Goal: Browse casually

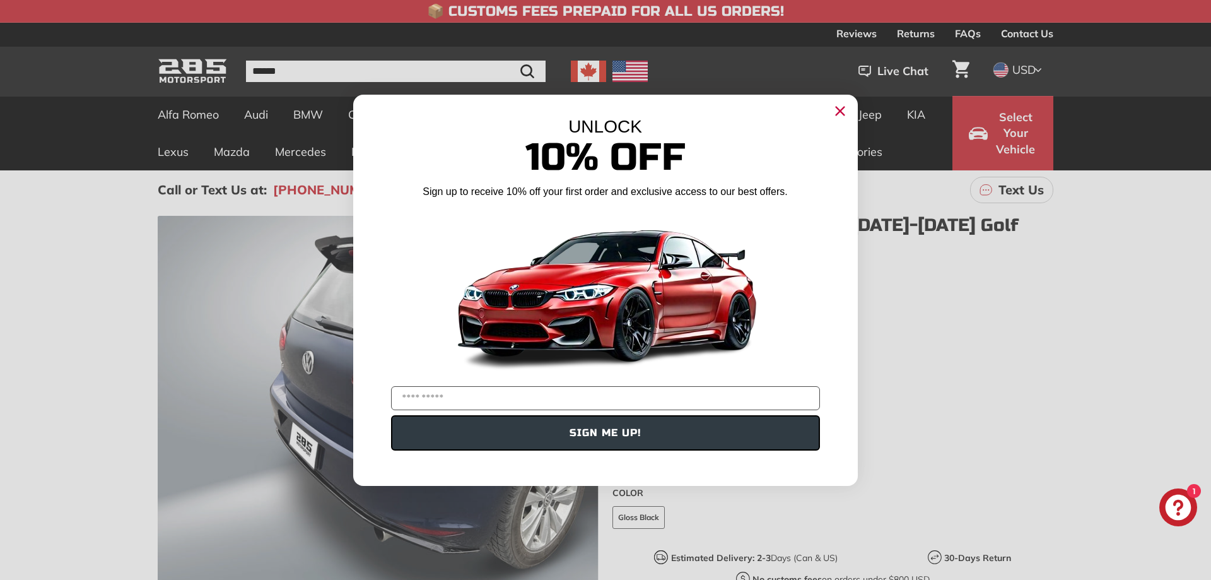
click at [844, 107] on icon "Close dialog" at bounding box center [841, 111] width 8 height 8
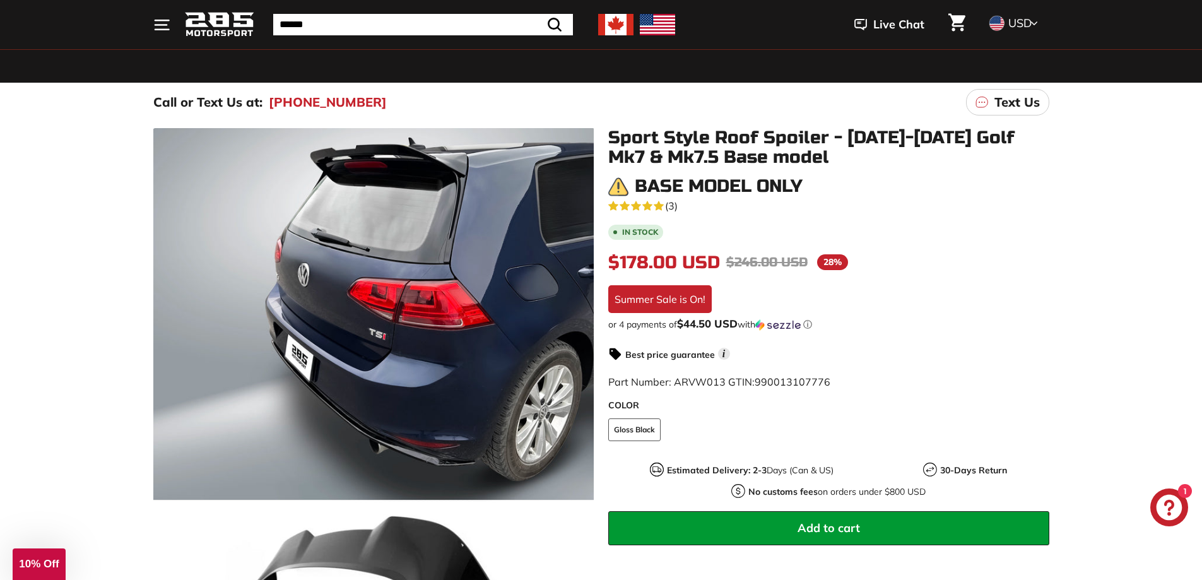
scroll to position [252, 0]
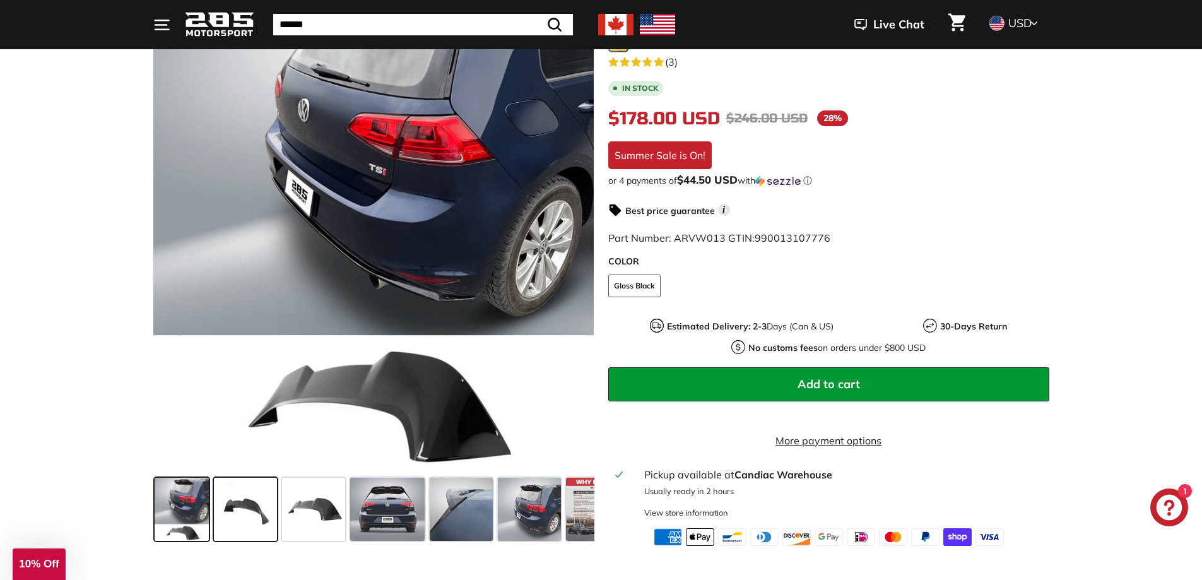
click at [262, 507] on span at bounding box center [245, 509] width 63 height 63
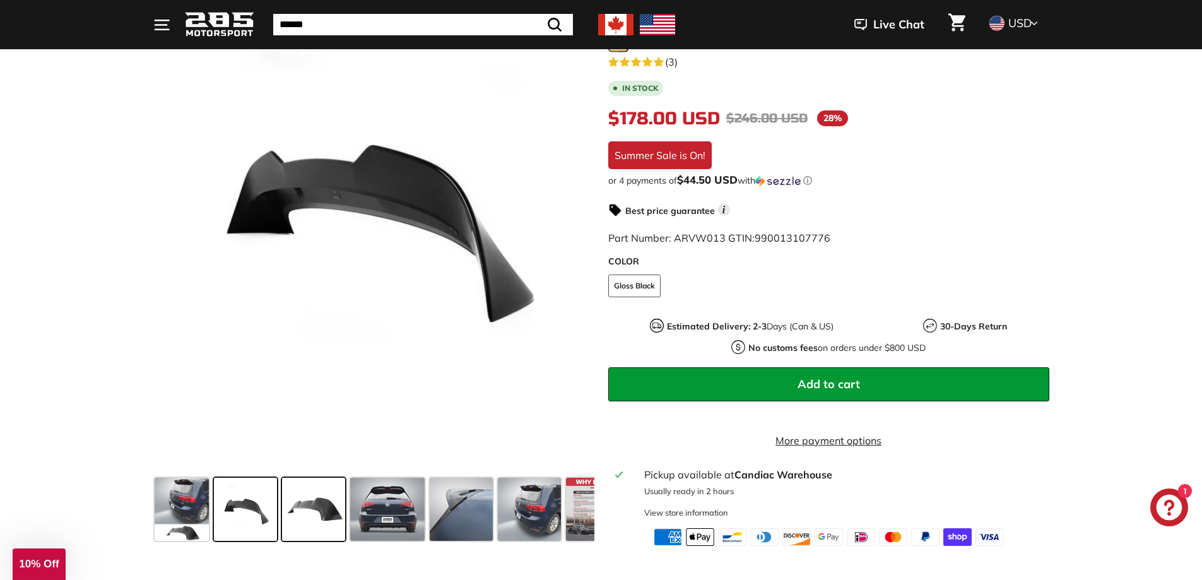
click at [309, 504] on span at bounding box center [313, 509] width 63 height 63
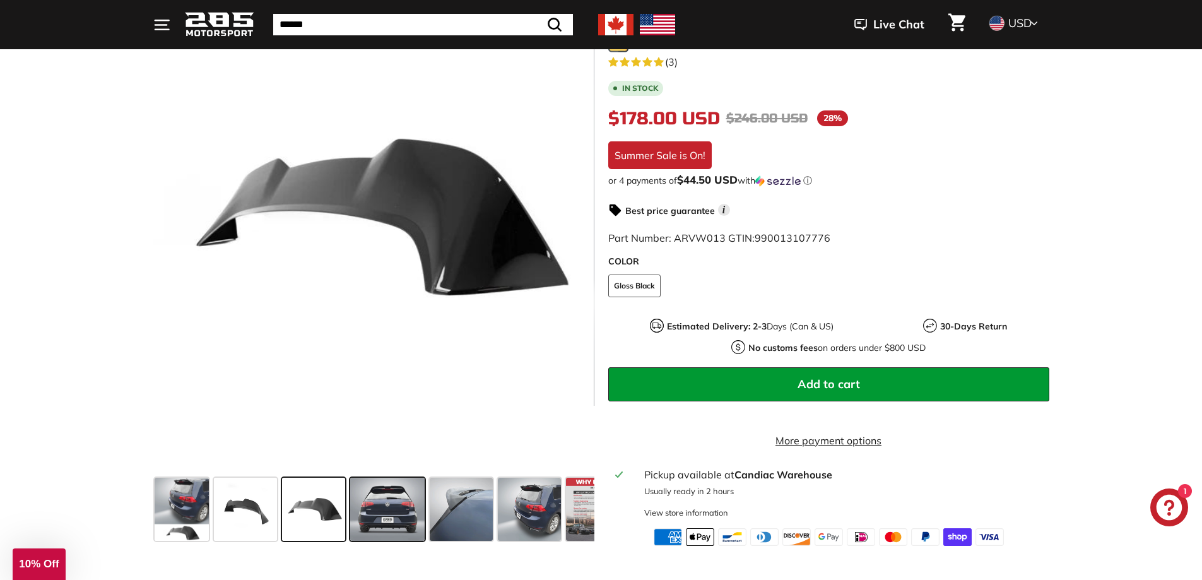
click at [407, 493] on span at bounding box center [387, 509] width 74 height 63
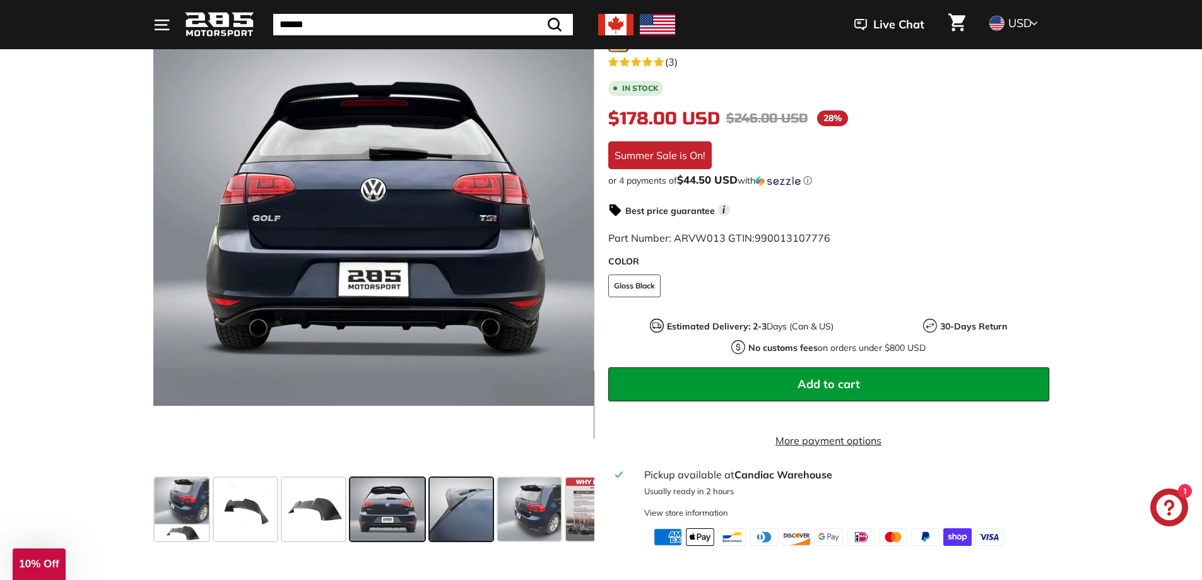
click at [492, 501] on span at bounding box center [461, 509] width 63 height 63
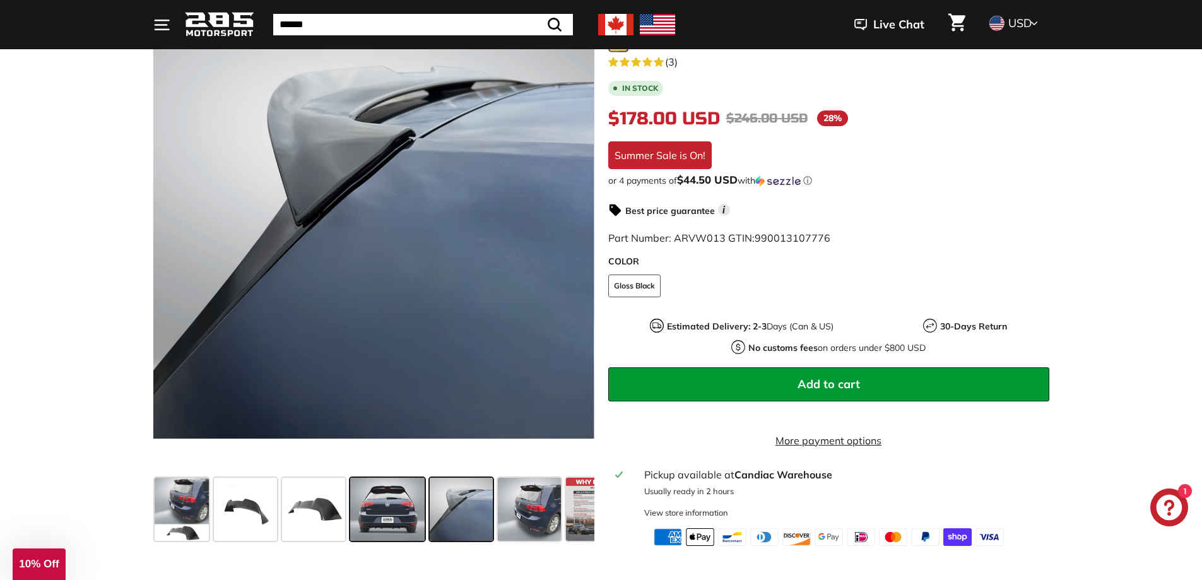
click at [391, 501] on span at bounding box center [387, 509] width 74 height 63
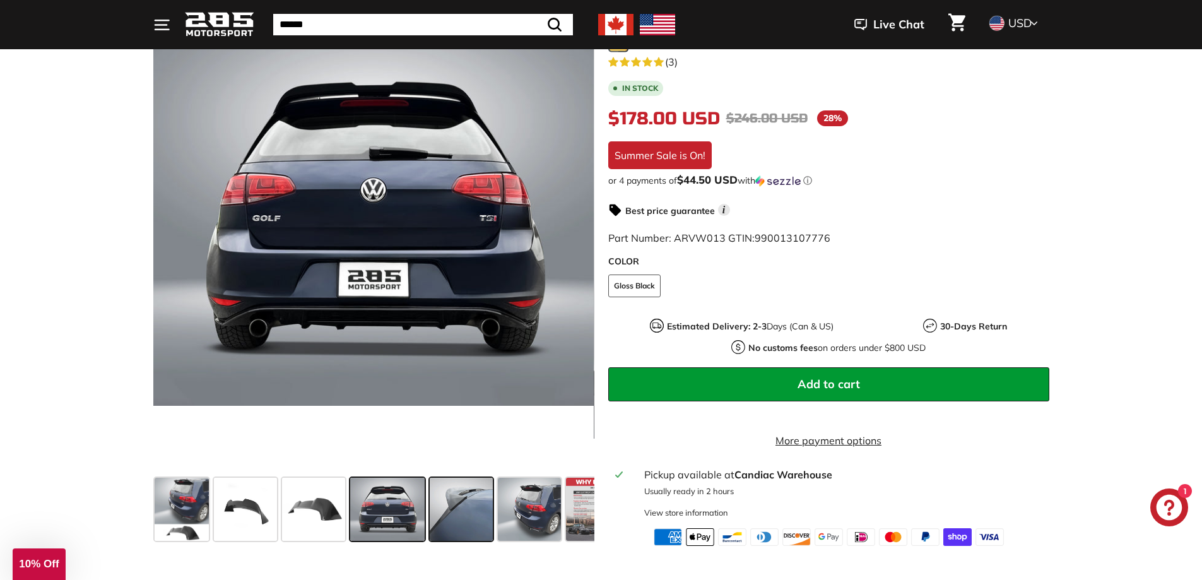
click at [481, 493] on span at bounding box center [461, 509] width 63 height 63
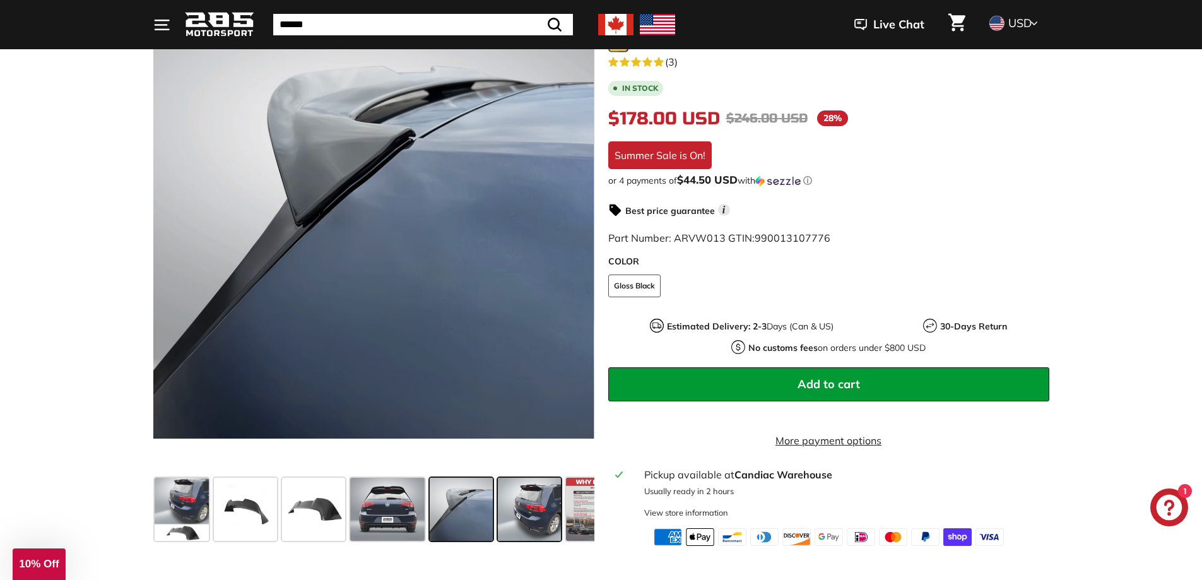
click at [541, 500] on span at bounding box center [529, 509] width 63 height 63
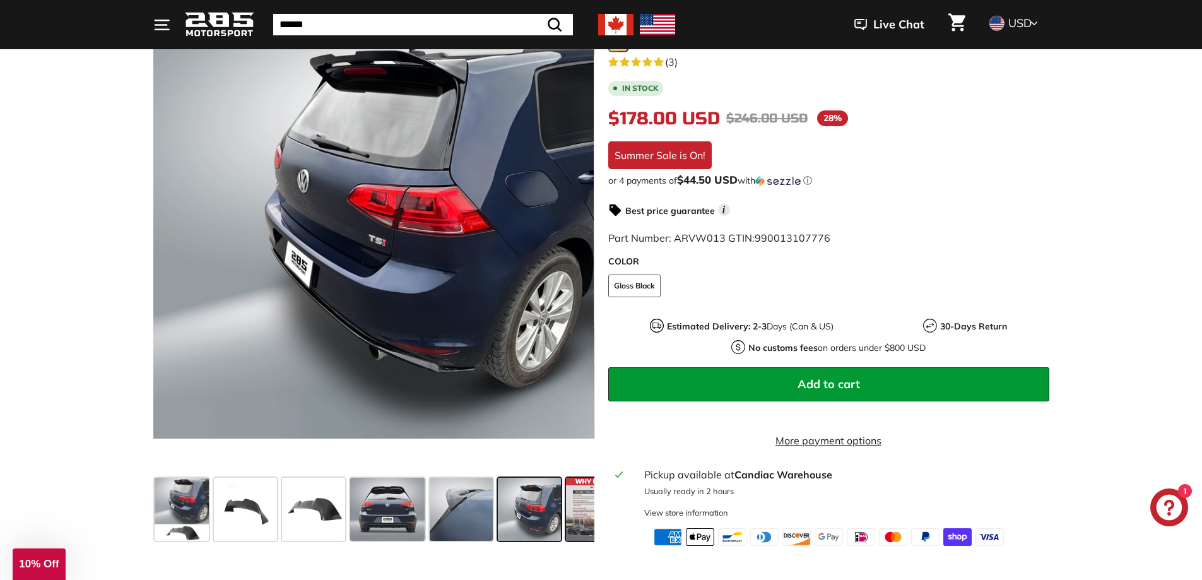
click at [572, 508] on span at bounding box center [597, 509] width 63 height 63
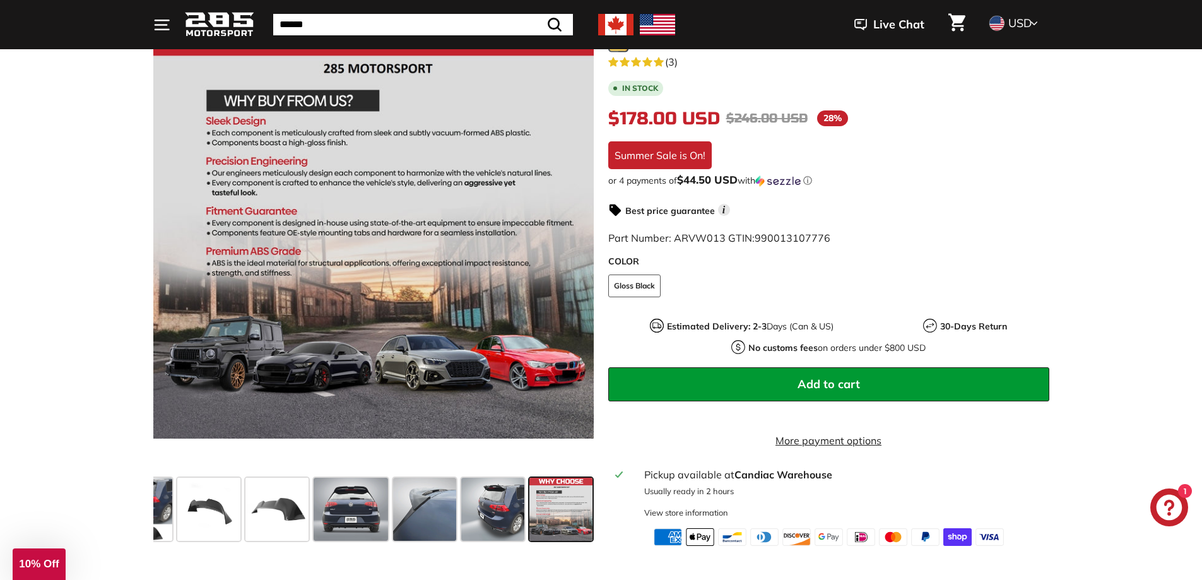
scroll to position [0, 37]
click at [572, 508] on span at bounding box center [560, 509] width 63 height 63
click at [241, 509] on div at bounding box center [208, 509] width 68 height 68
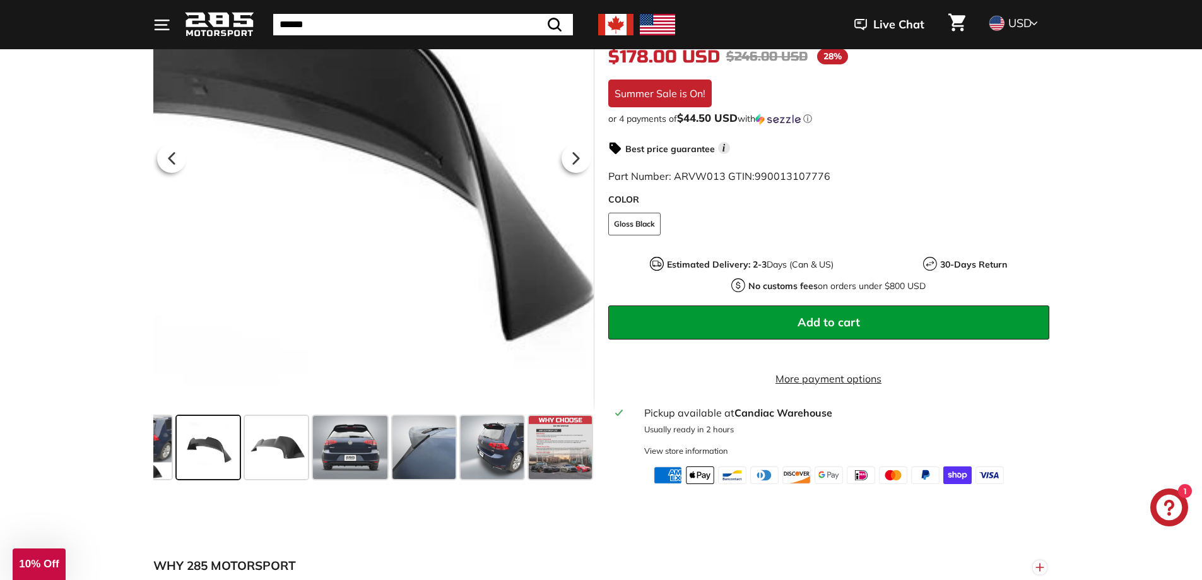
scroll to position [505, 0]
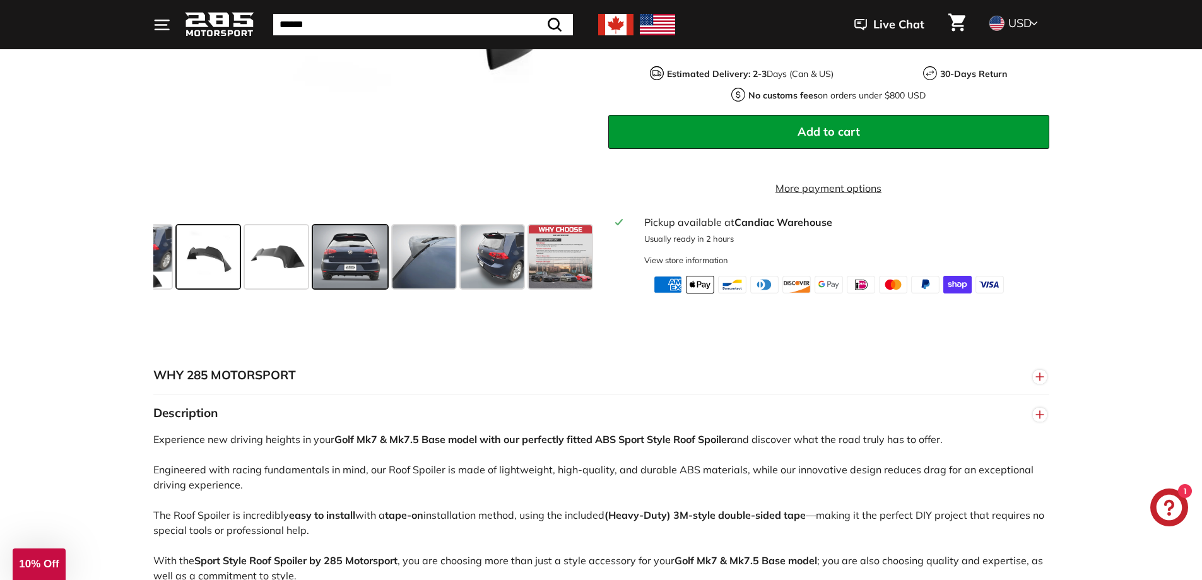
click at [384, 237] on span at bounding box center [350, 256] width 74 height 63
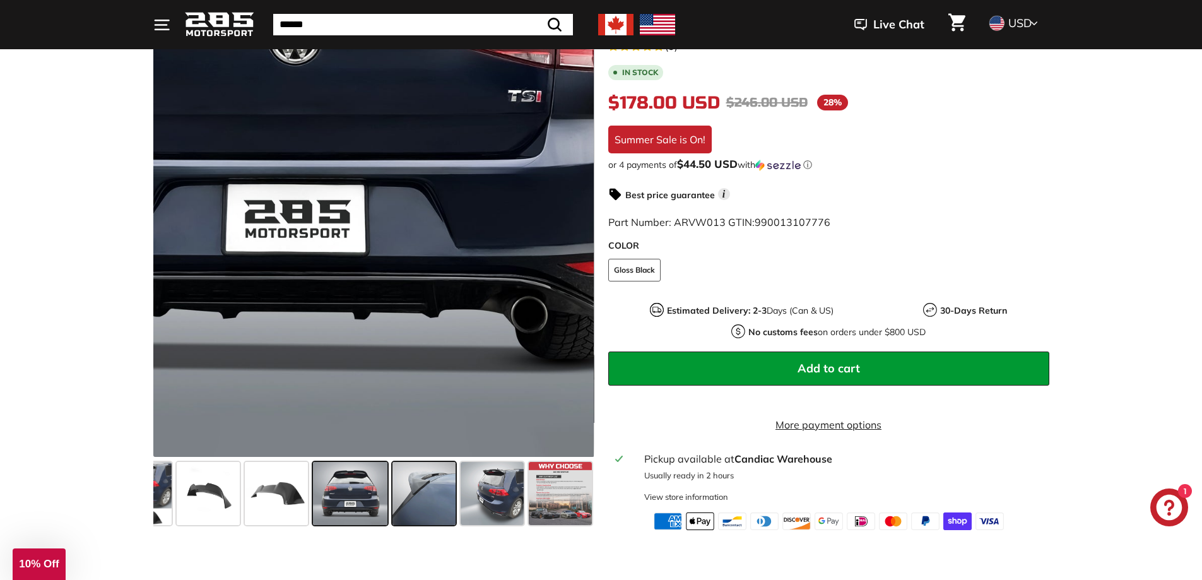
scroll to position [252, 0]
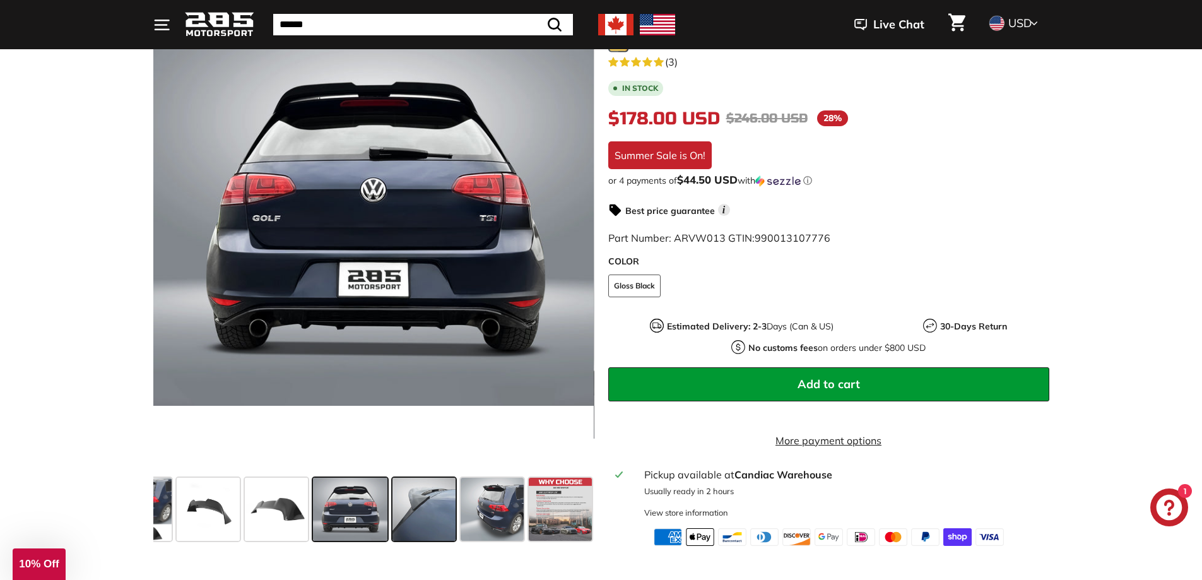
click at [440, 522] on span at bounding box center [423, 509] width 63 height 63
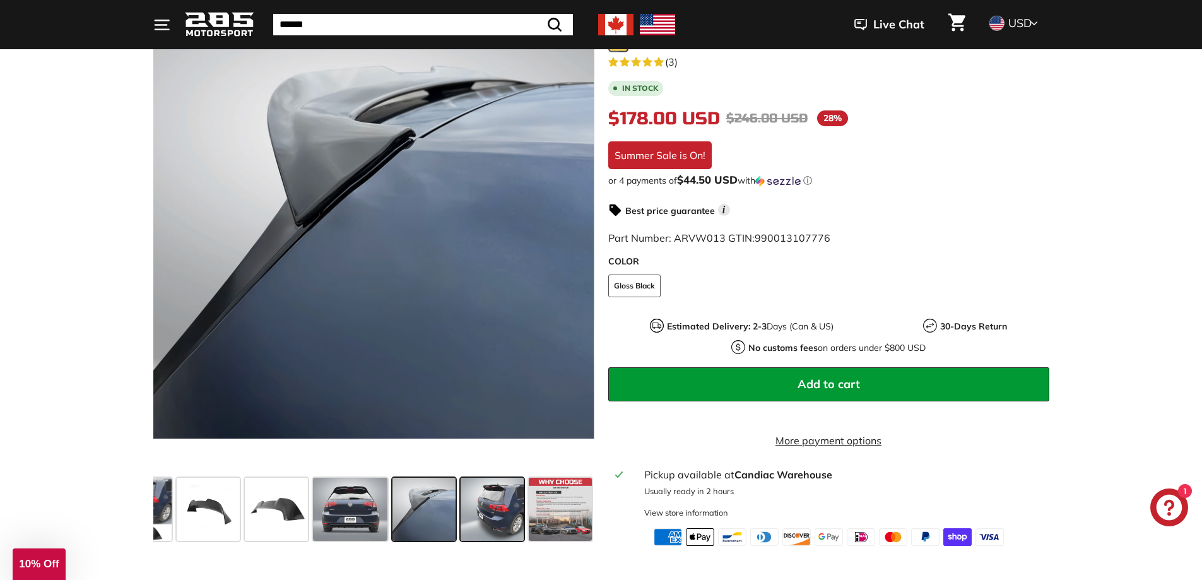
click at [505, 504] on span at bounding box center [492, 509] width 63 height 63
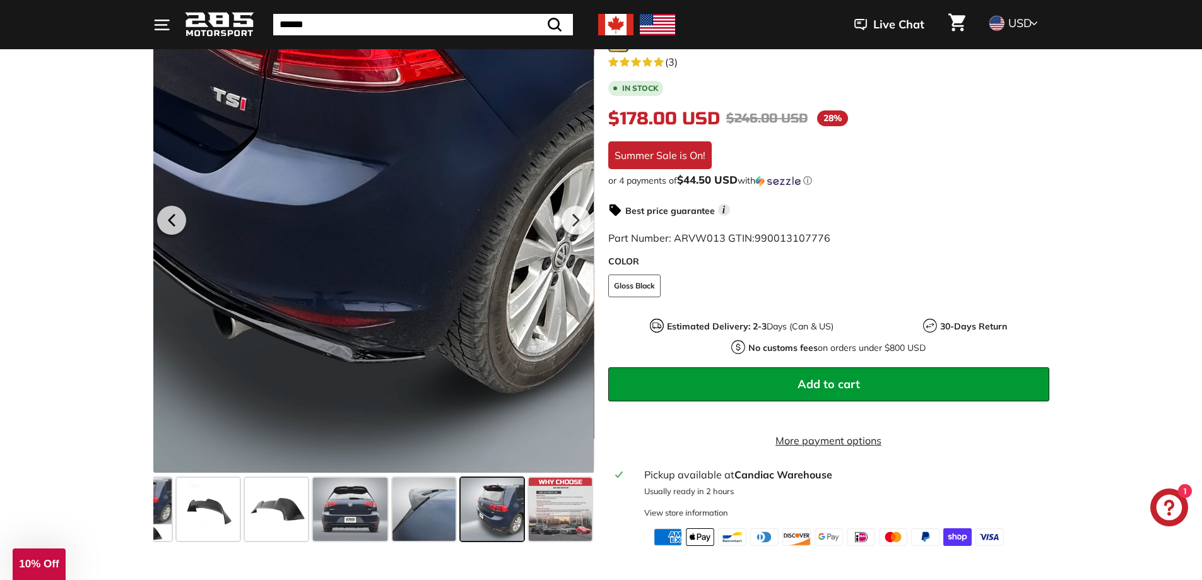
scroll to position [189, 0]
